Goal: Task Accomplishment & Management: Manage account settings

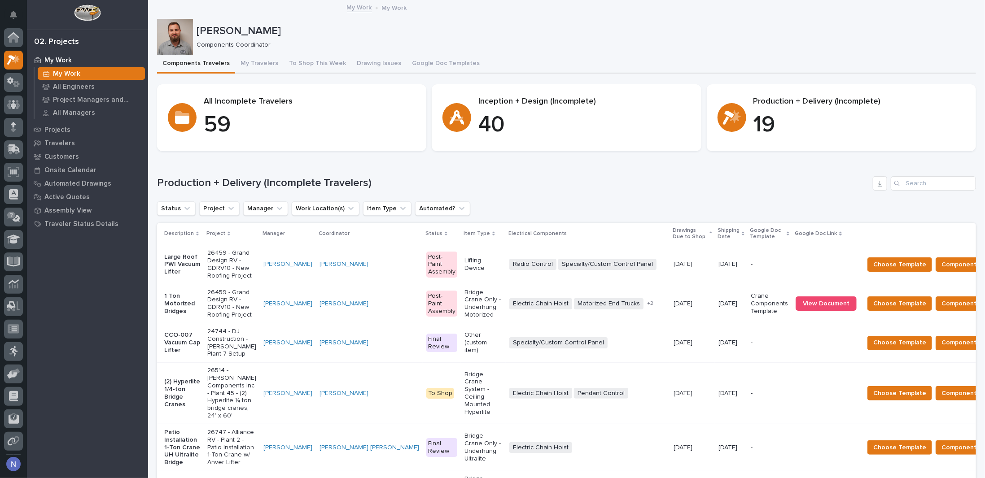
scroll to position [22, 0]
click at [931, 178] on input "Search" at bounding box center [933, 183] width 85 height 14
click at [67, 124] on div "Projects" at bounding box center [87, 129] width 117 height 13
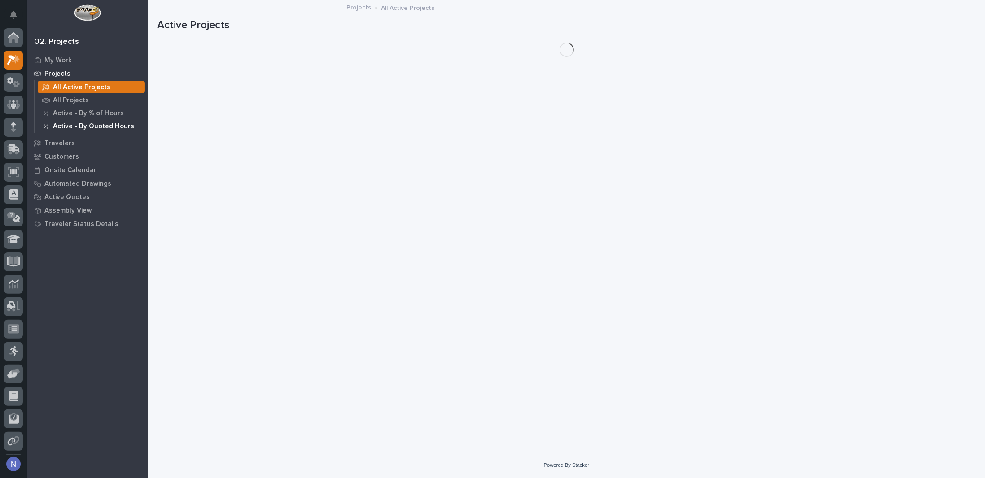
scroll to position [22, 0]
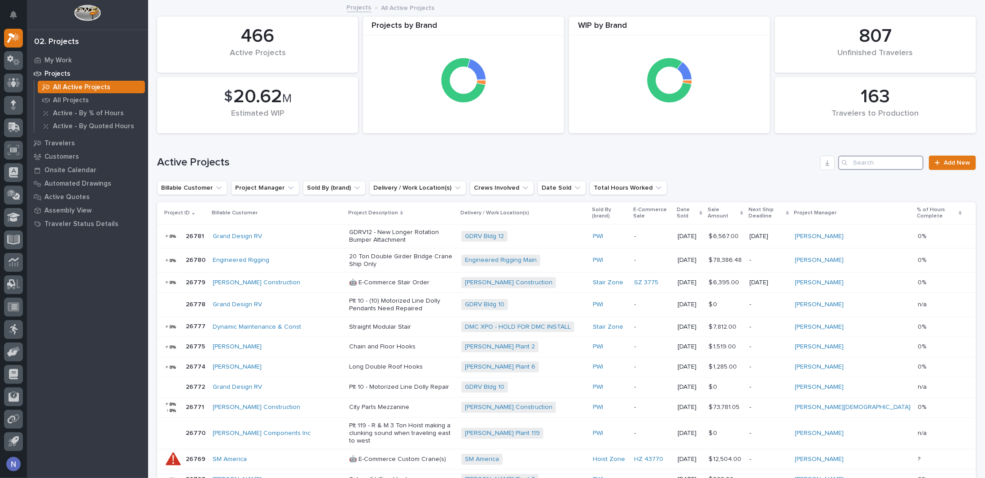
click at [884, 162] on input "Search" at bounding box center [880, 163] width 85 height 14
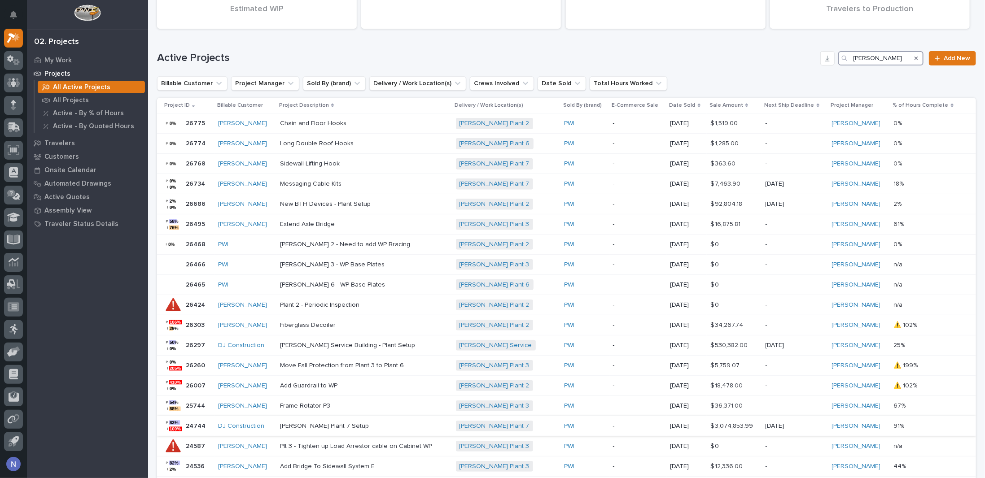
scroll to position [224, 0]
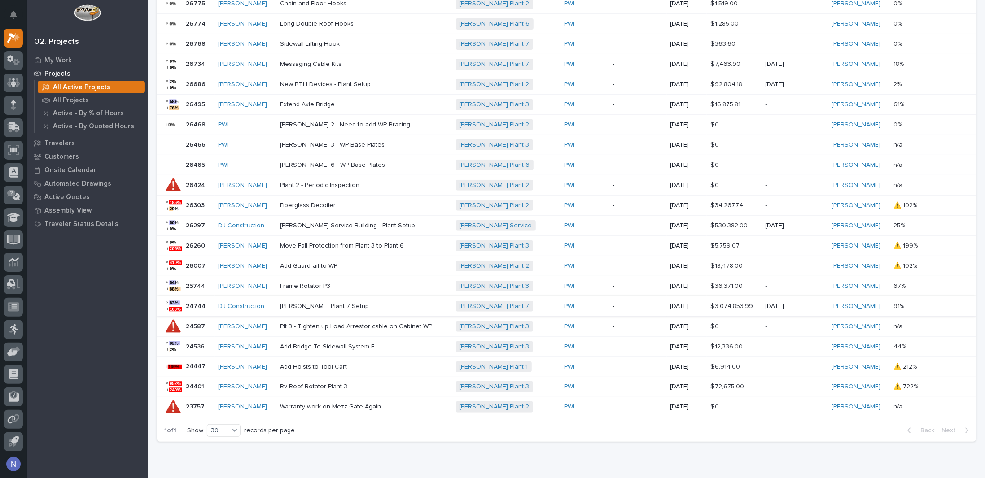
type input "brinkley"
click at [407, 303] on p "Brinkley Plant 7 Setup" at bounding box center [358, 307] width 157 height 8
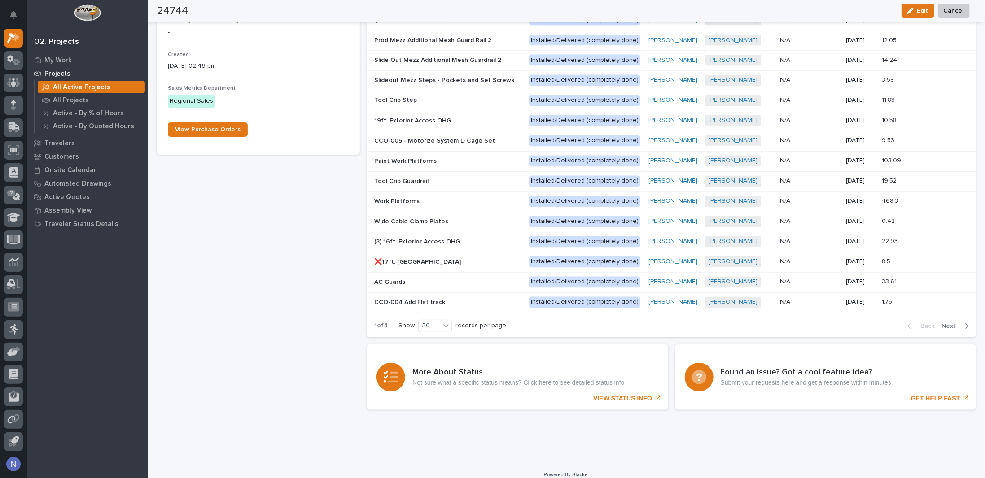
scroll to position [1072, 0]
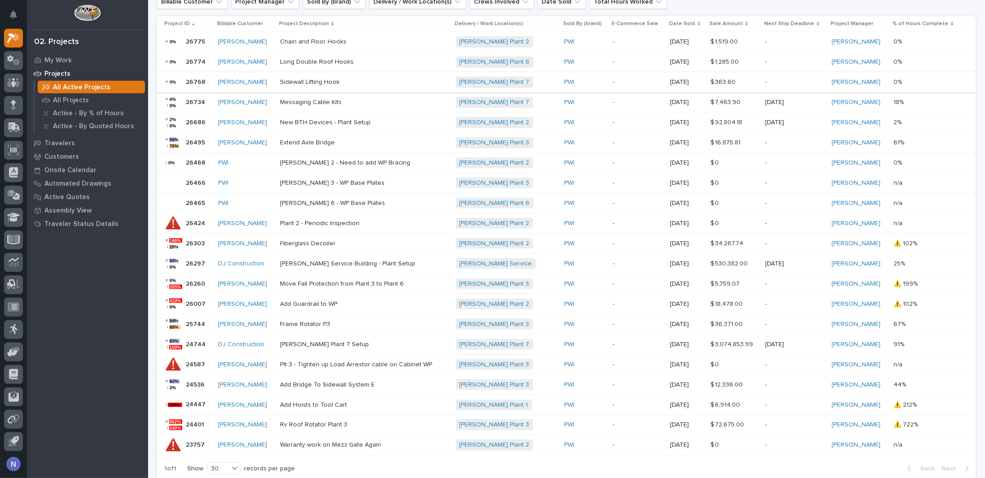
scroll to position [209, 0]
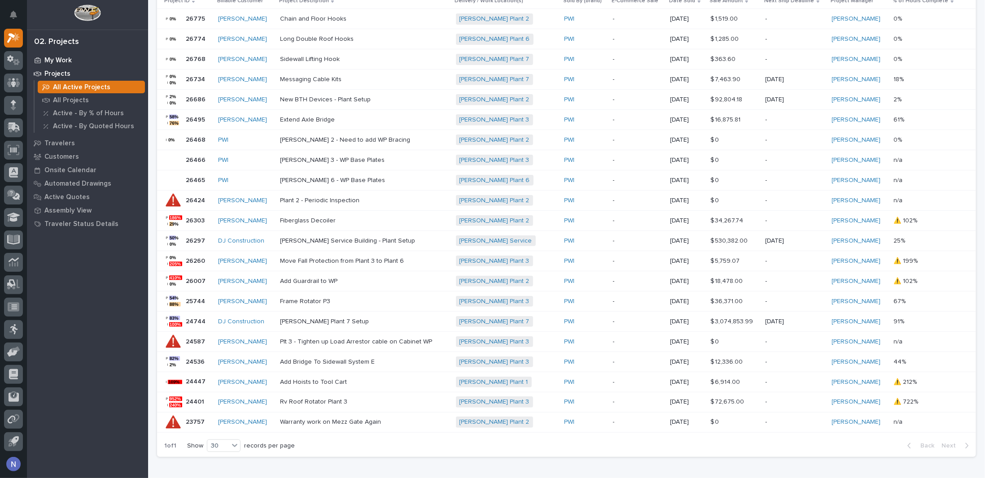
click at [83, 54] on div "My Work" at bounding box center [87, 60] width 117 height 13
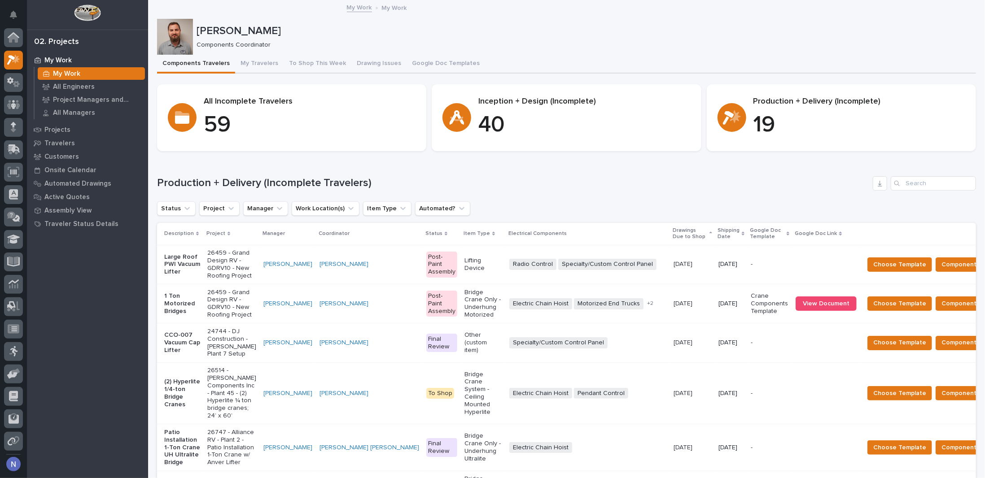
scroll to position [22, 0]
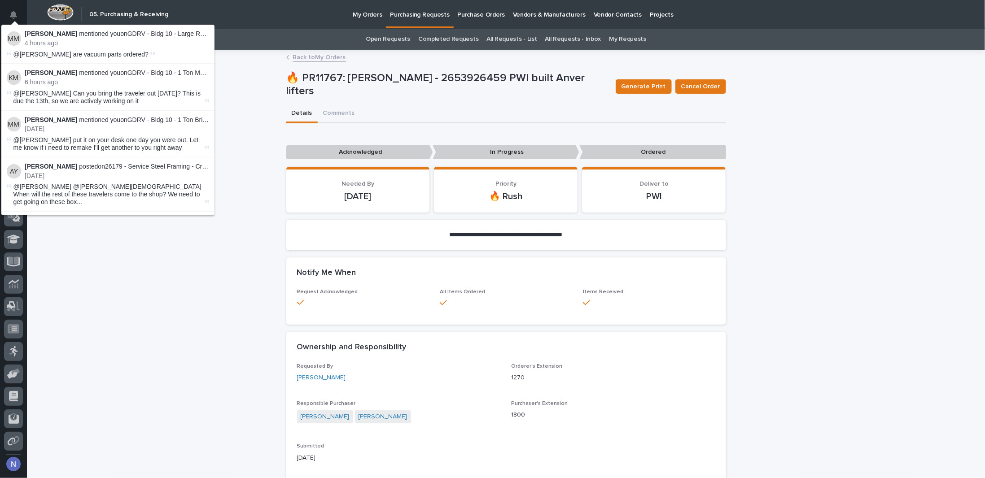
scroll to position [22, 0]
click at [286, 251] on div "**********" at bounding box center [506, 239] width 440 height 38
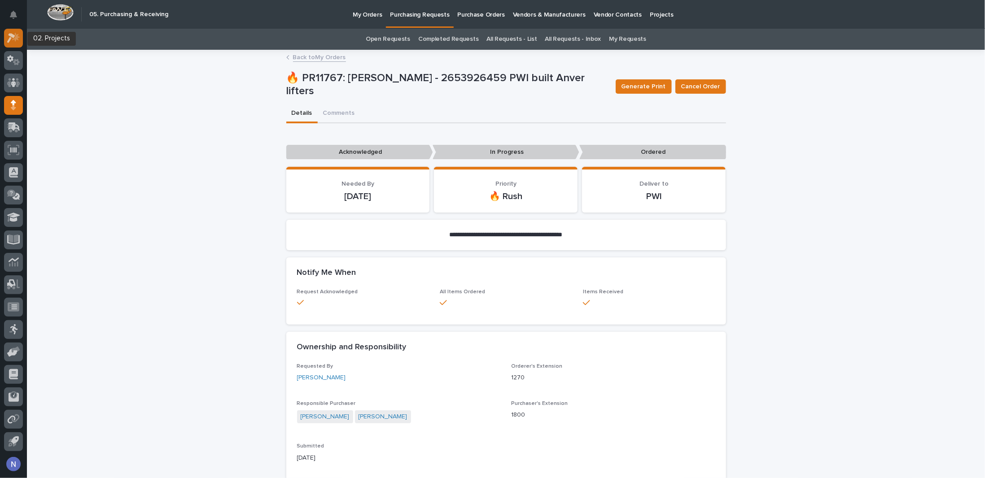
click at [13, 47] on div at bounding box center [13, 38] width 19 height 19
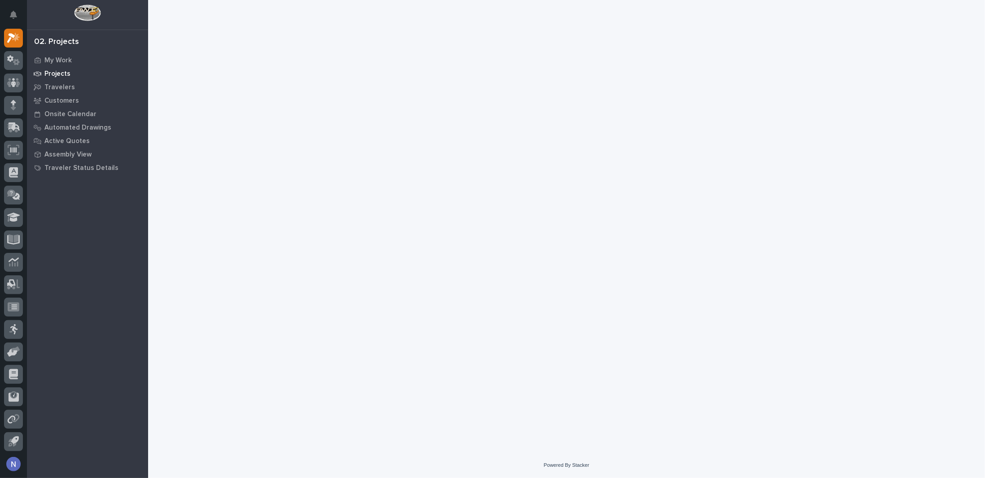
click at [62, 76] on p "Projects" at bounding box center [57, 74] width 26 height 8
click at [15, 60] on icon at bounding box center [16, 62] width 7 height 6
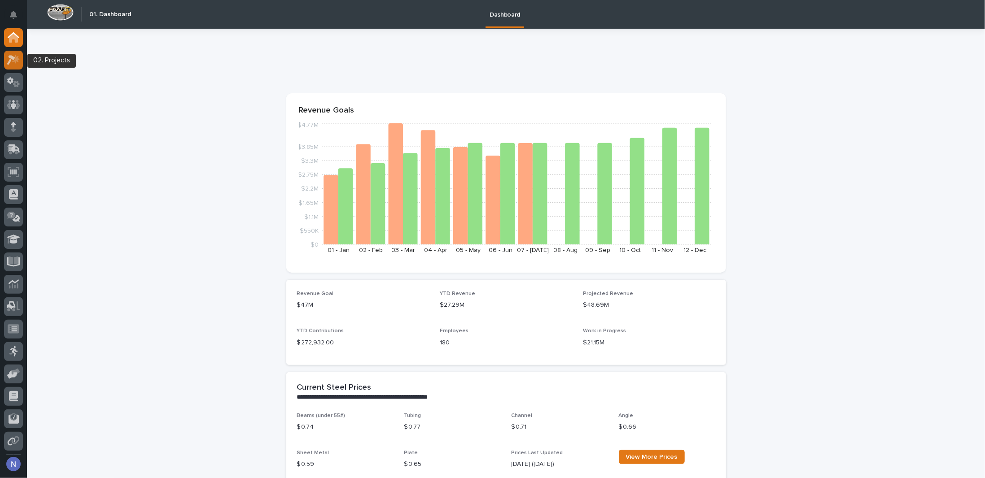
click at [10, 61] on icon at bounding box center [11, 60] width 8 height 10
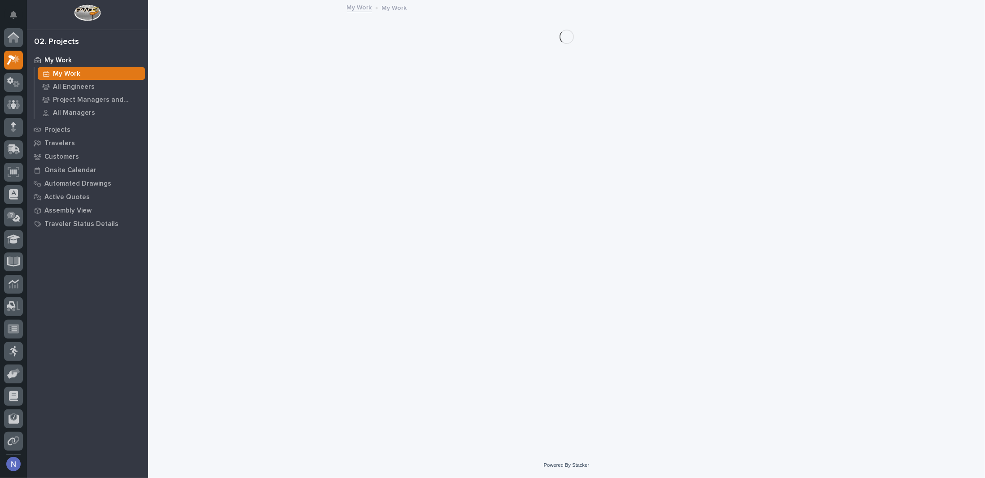
scroll to position [22, 0]
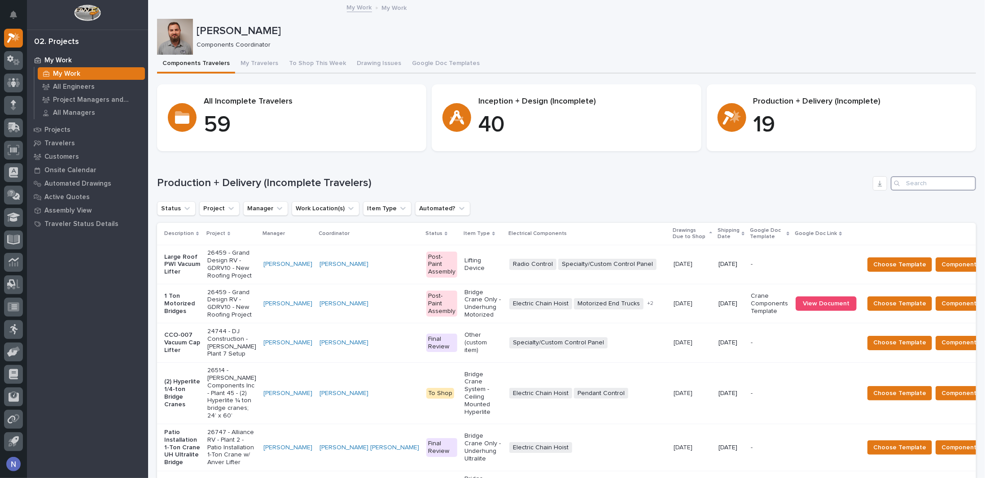
click at [902, 187] on input "Search" at bounding box center [933, 183] width 85 height 14
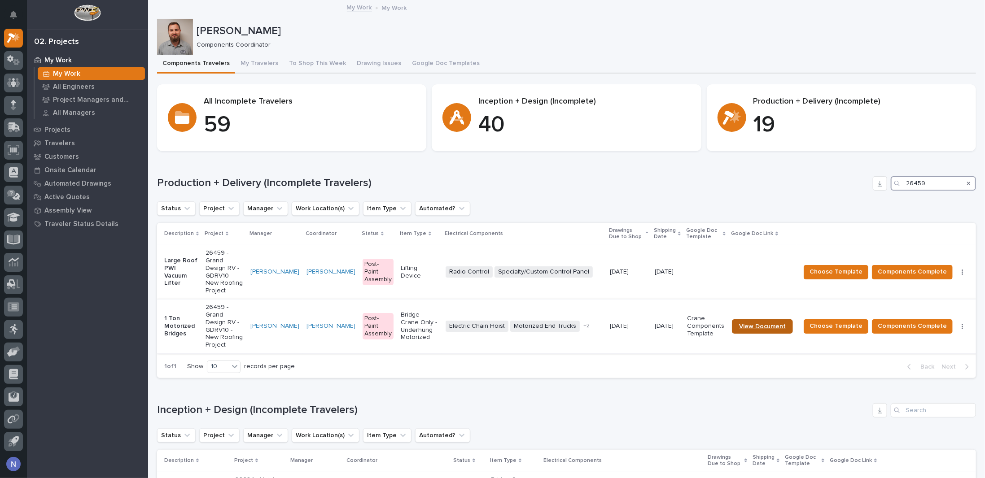
type input "26459"
click at [760, 324] on span "View Document" at bounding box center [762, 327] width 47 height 6
click at [881, 321] on span "Components Complete" at bounding box center [912, 326] width 69 height 11
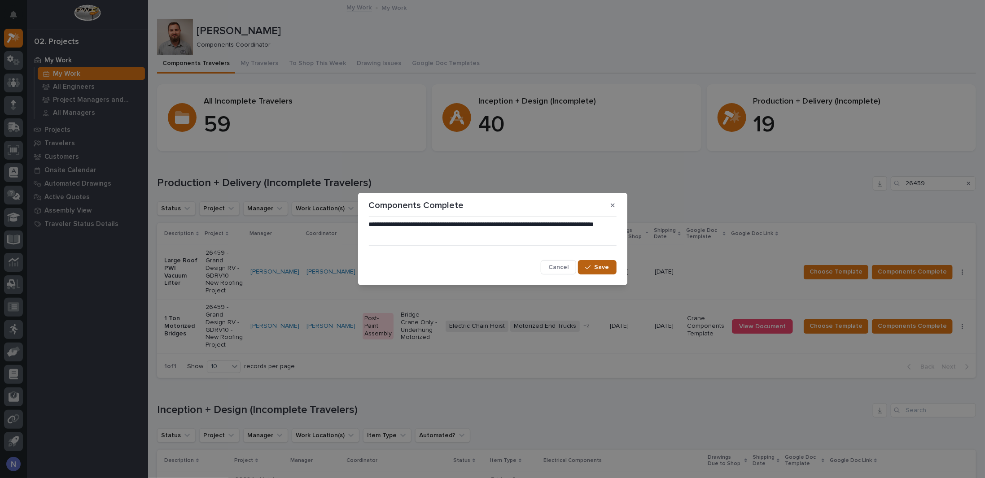
click at [602, 271] on span "Save" at bounding box center [602, 267] width 15 height 8
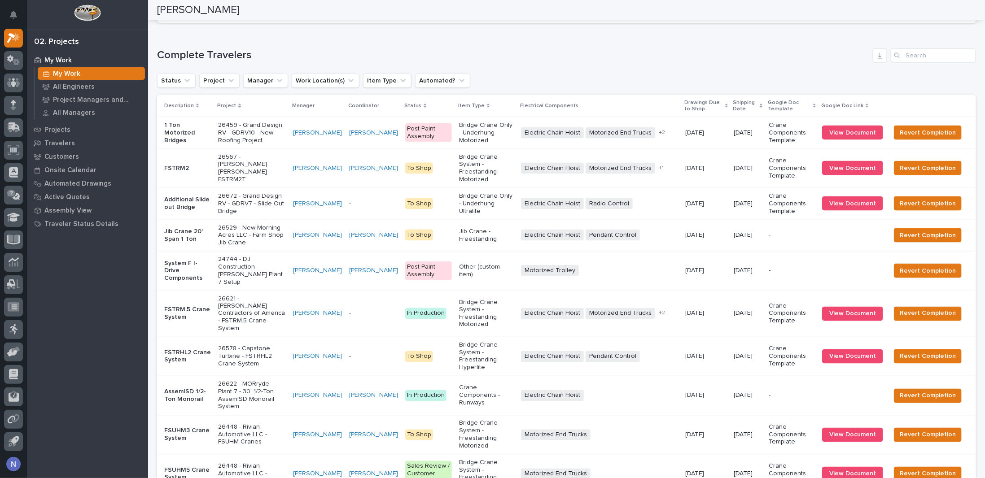
scroll to position [842, 0]
click at [325, 140] on div "[PERSON_NAME]" at bounding box center [317, 132] width 49 height 15
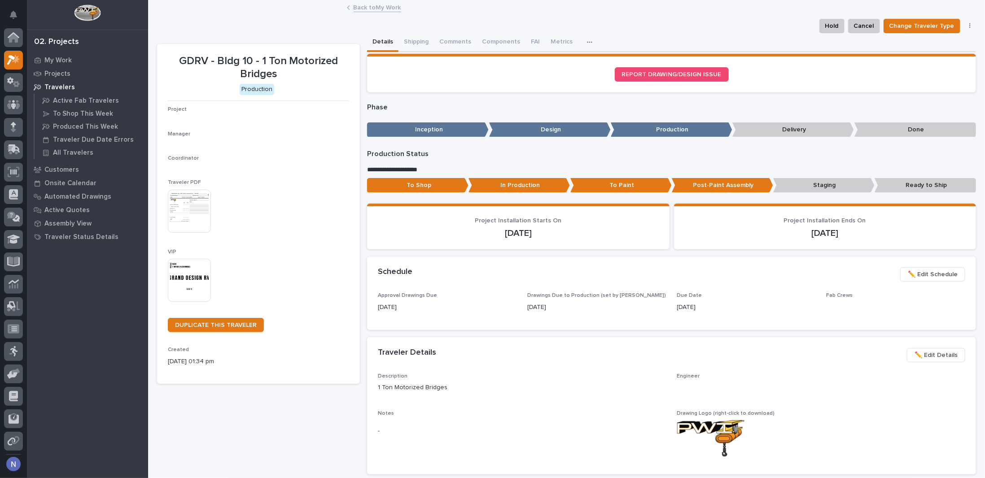
scroll to position [22, 0]
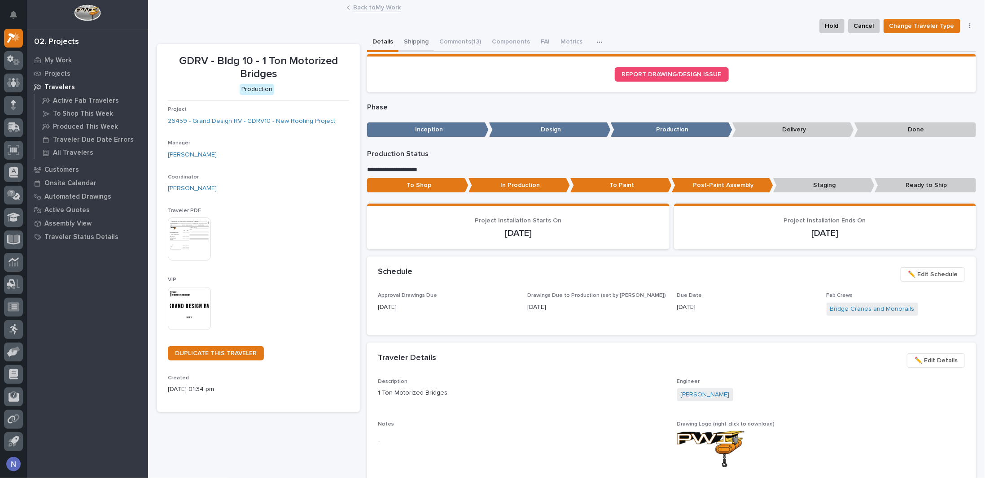
click at [409, 36] on button "Shipping" at bounding box center [416, 42] width 35 height 19
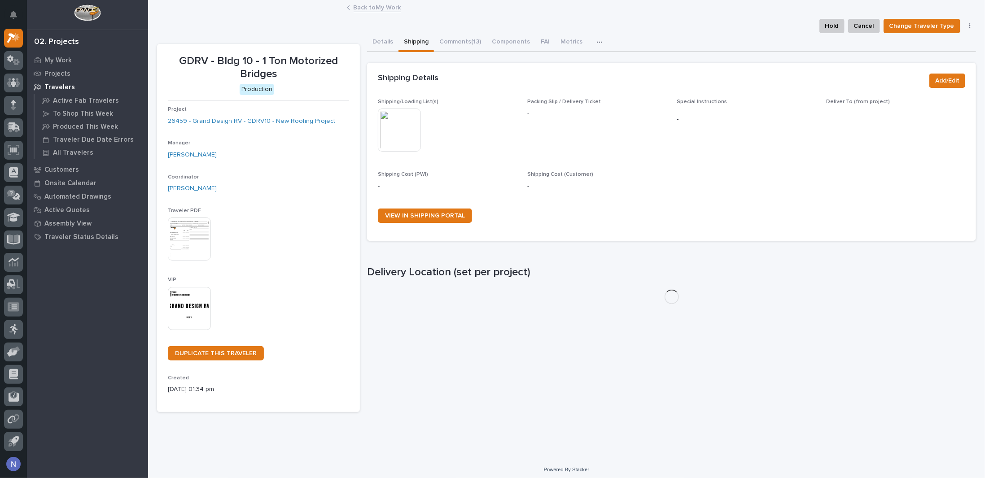
click at [413, 123] on img at bounding box center [399, 130] width 43 height 43
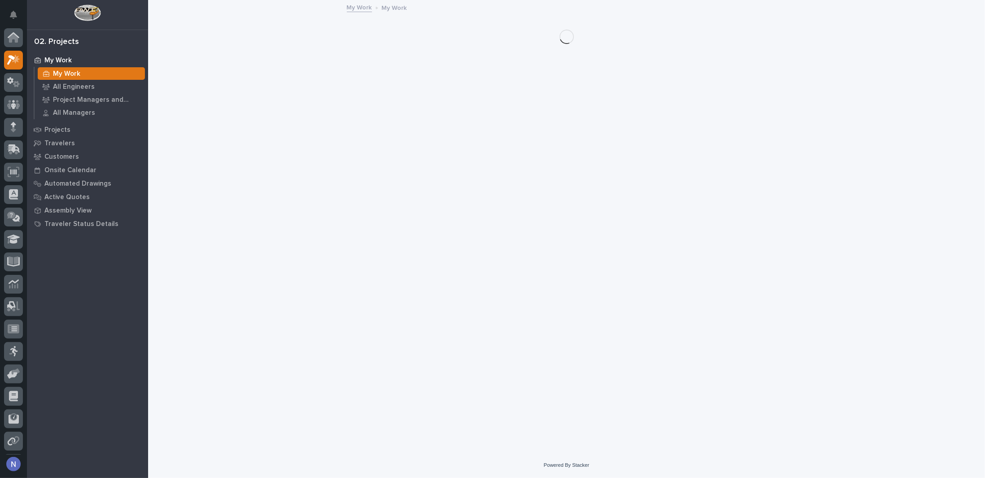
scroll to position [22, 0]
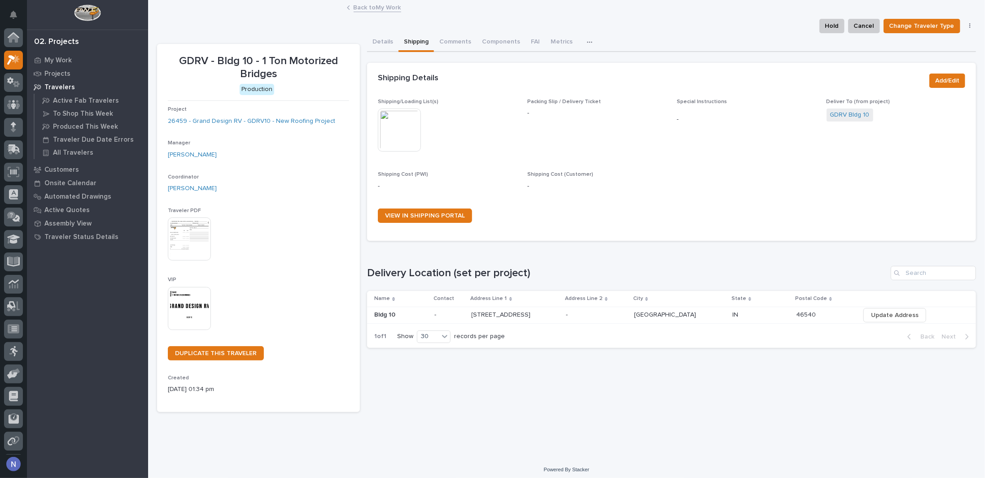
scroll to position [22, 0]
click at [376, 41] on button "Details" at bounding box center [382, 42] width 31 height 19
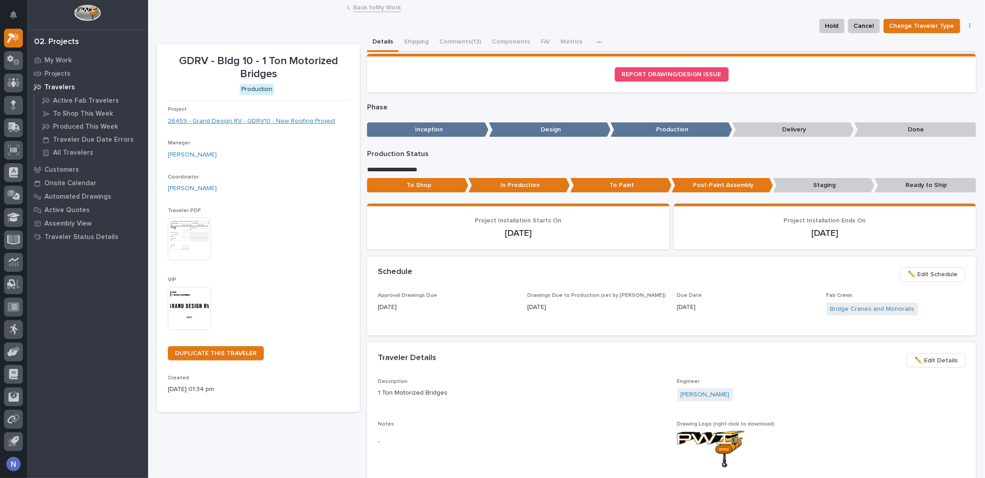
click at [278, 122] on link "26459 - Grand Design RV - GDRV10 - New Roofing Project" at bounding box center [251, 121] width 167 height 9
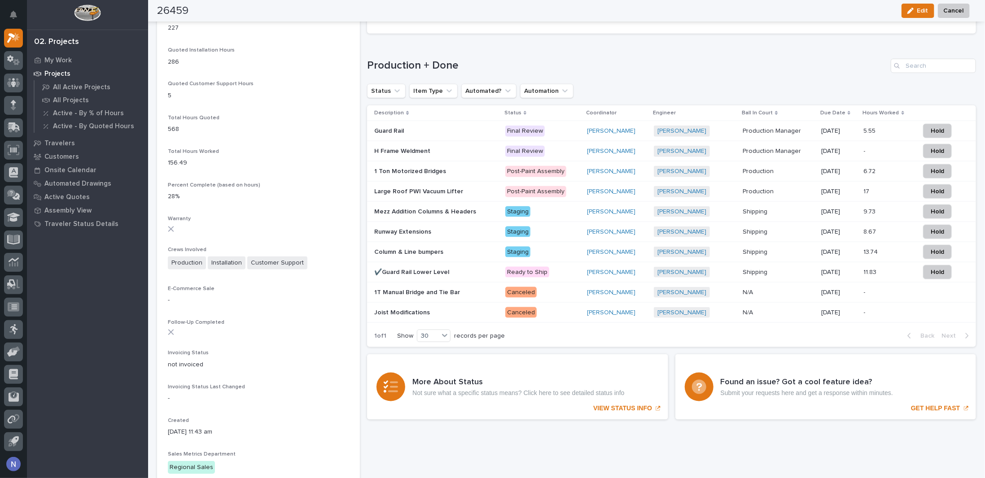
scroll to position [658, 0]
click at [441, 226] on p at bounding box center [436, 230] width 124 height 8
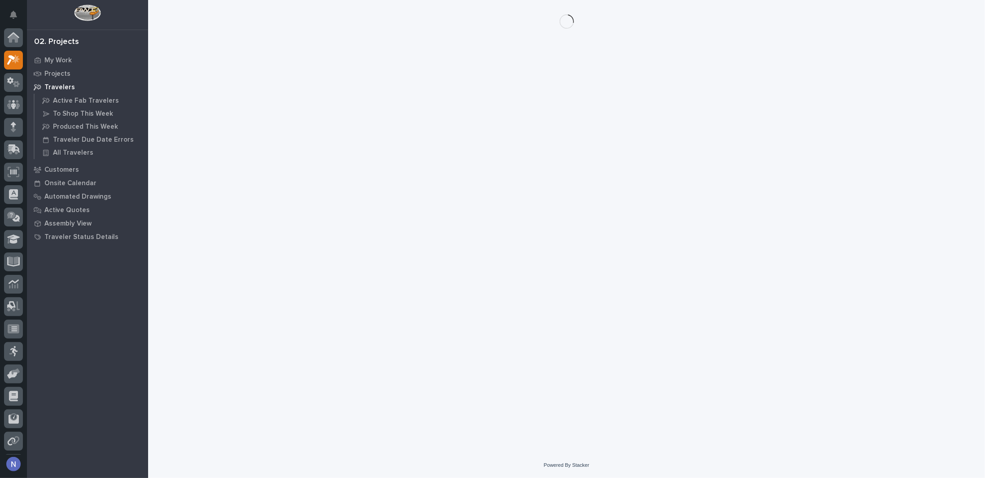
scroll to position [22, 0]
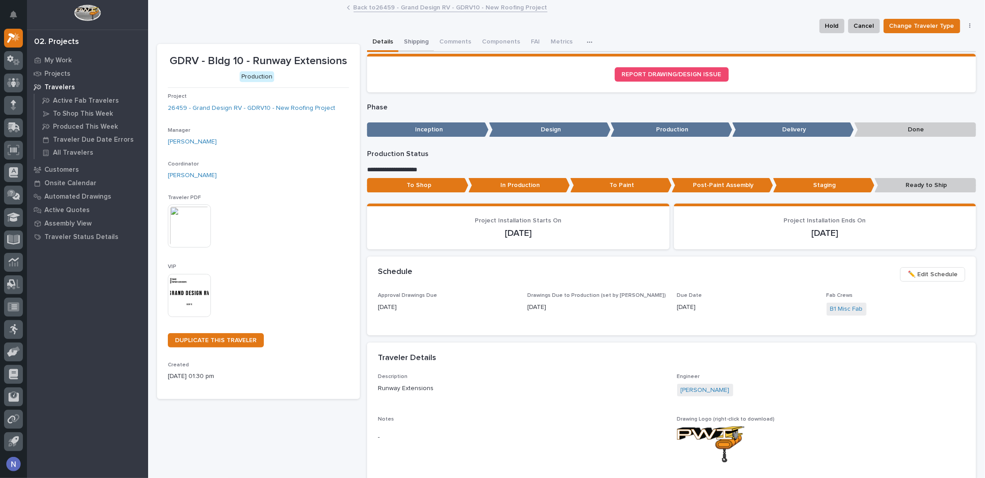
click at [413, 47] on button "Shipping" at bounding box center [416, 42] width 35 height 19
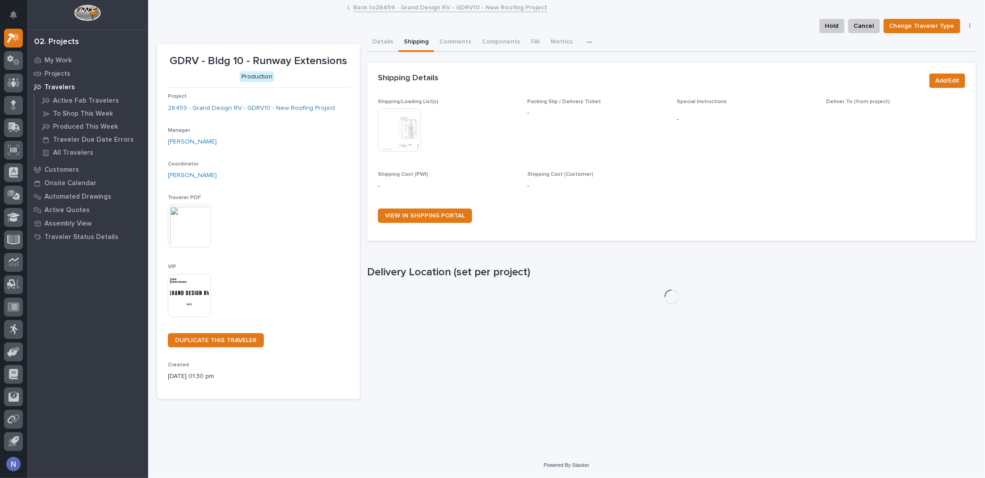
click at [409, 130] on img at bounding box center [399, 130] width 43 height 43
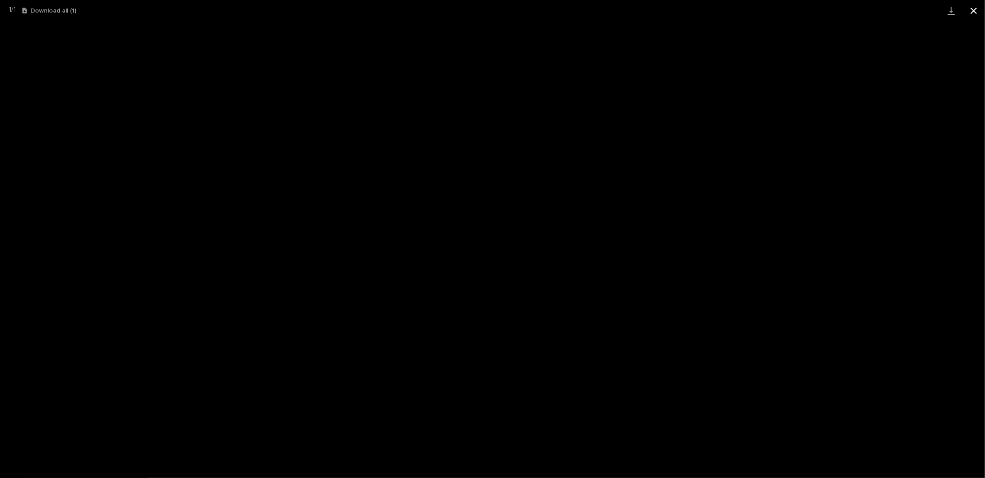
click at [972, 13] on button "Close gallery" at bounding box center [974, 10] width 22 height 21
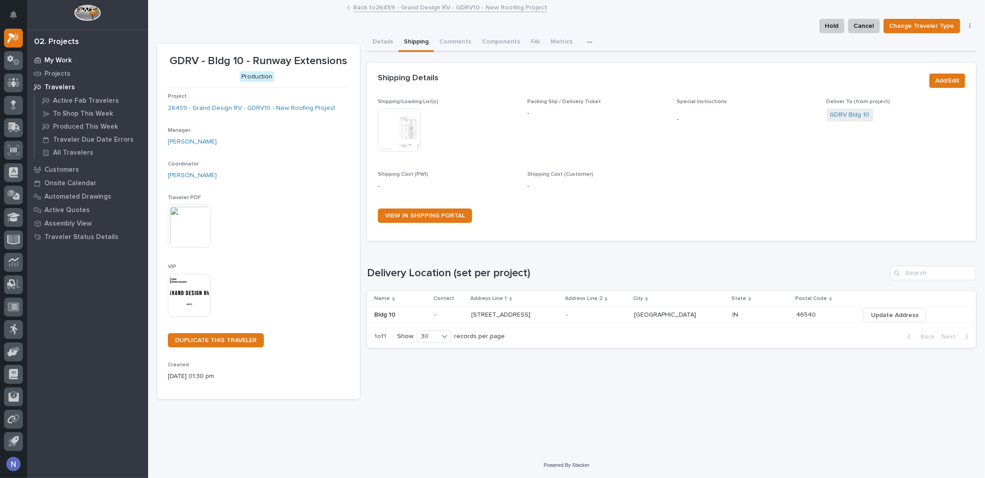
click at [54, 58] on p "My Work" at bounding box center [57, 61] width 27 height 8
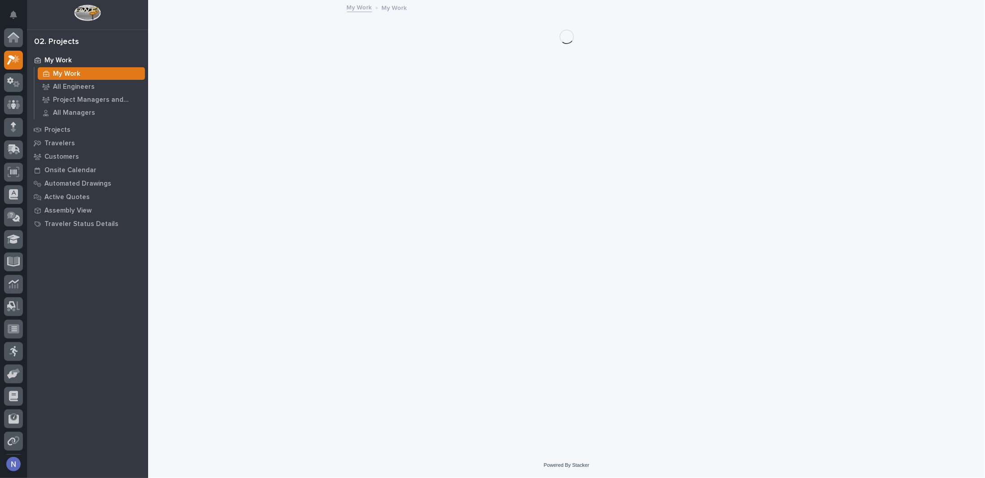
scroll to position [22, 0]
